Goal: Find specific page/section: Find specific page/section

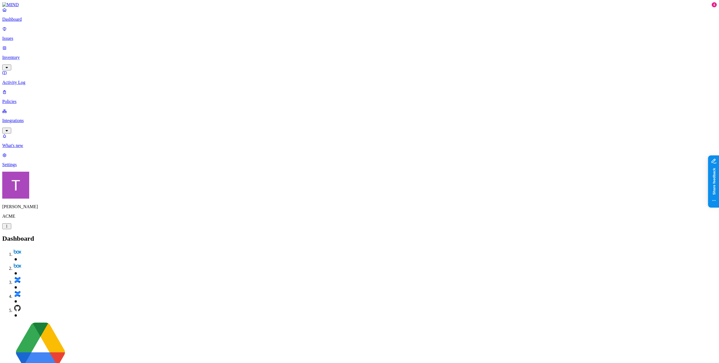
click at [21, 58] on p "Inventory" at bounding box center [359, 57] width 715 height 5
